Goal: Information Seeking & Learning: Learn about a topic

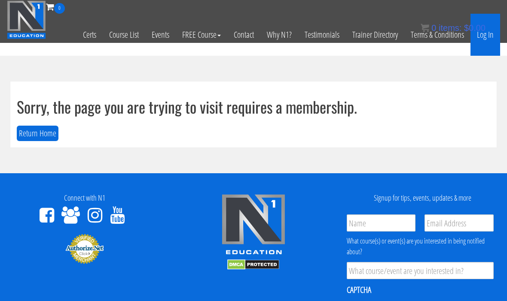
click at [490, 32] on link "Log In" at bounding box center [485, 35] width 30 height 42
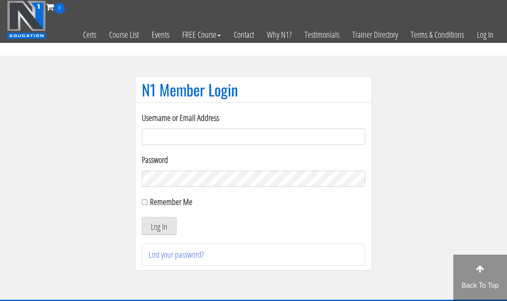
scroll to position [66, 0]
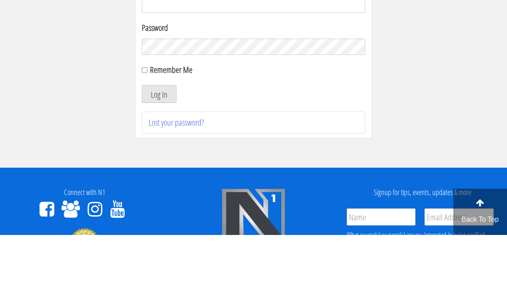
type input "ㄔ"
type input "y"
type input "Tmg77920@gmail.com"
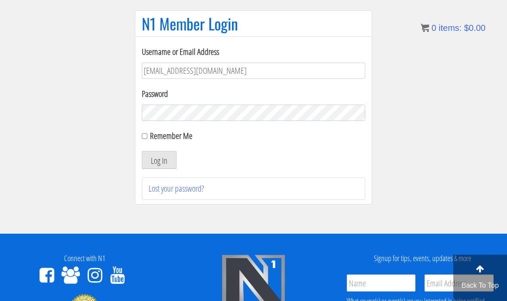
scroll to position [66, 0]
click at [146, 134] on input "Remember Me" at bounding box center [145, 137] width 6 height 6
checkbox input "true"
click at [166, 164] on button "Log In" at bounding box center [159, 161] width 35 height 18
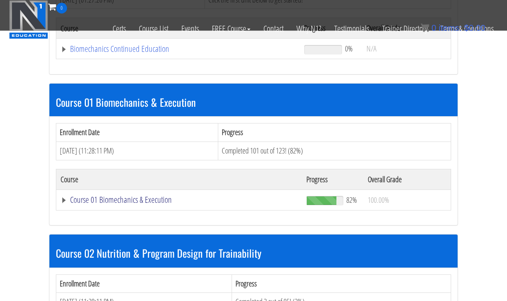
click at [88, 54] on link "Course 01 Biomechanics & Execution" at bounding box center [178, 49] width 235 height 9
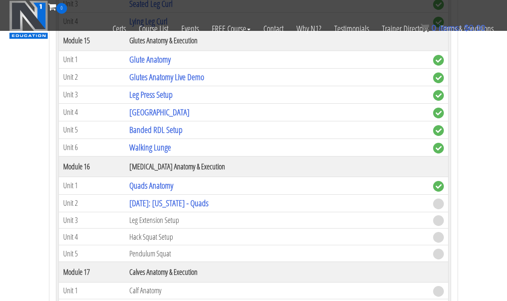
scroll to position [2338, 0]
click at [208, 201] on link "[DATE]: [US_STATE] - Quads" at bounding box center [168, 204] width 79 height 12
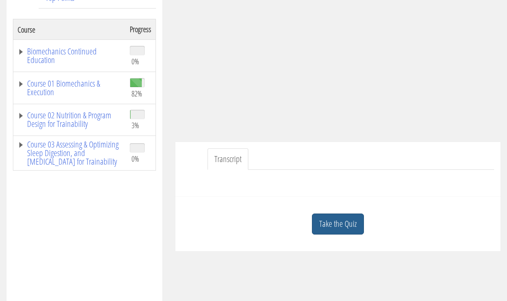
click at [347, 219] on div "Course Keywords Top Points Course Progress Biomechanics Continued Education 0% …" at bounding box center [253, 213] width 507 height 506
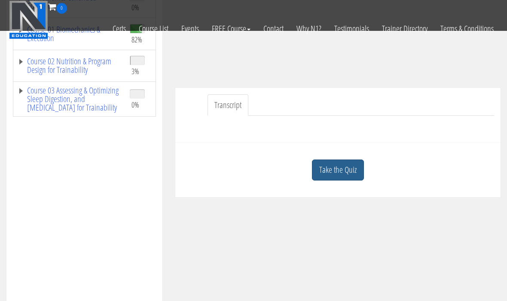
click at [350, 173] on link "Take the Quiz" at bounding box center [338, 170] width 52 height 21
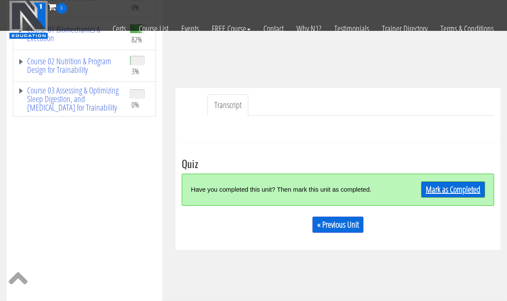
click at [461, 191] on link "Mark as Completed" at bounding box center [453, 190] width 64 height 16
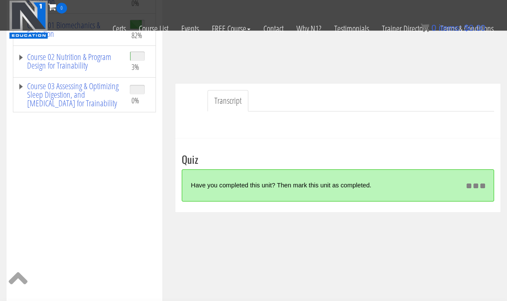
scroll to position [158, 0]
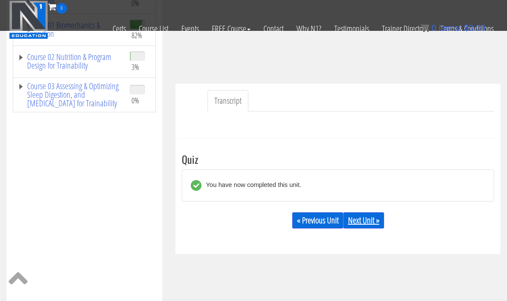
click at [384, 214] on link "Next Unit »" at bounding box center [363, 221] width 41 height 16
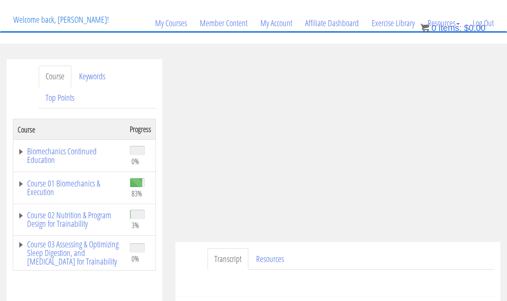
scroll to position [52, 0]
